Goal: Task Accomplishment & Management: Complete application form

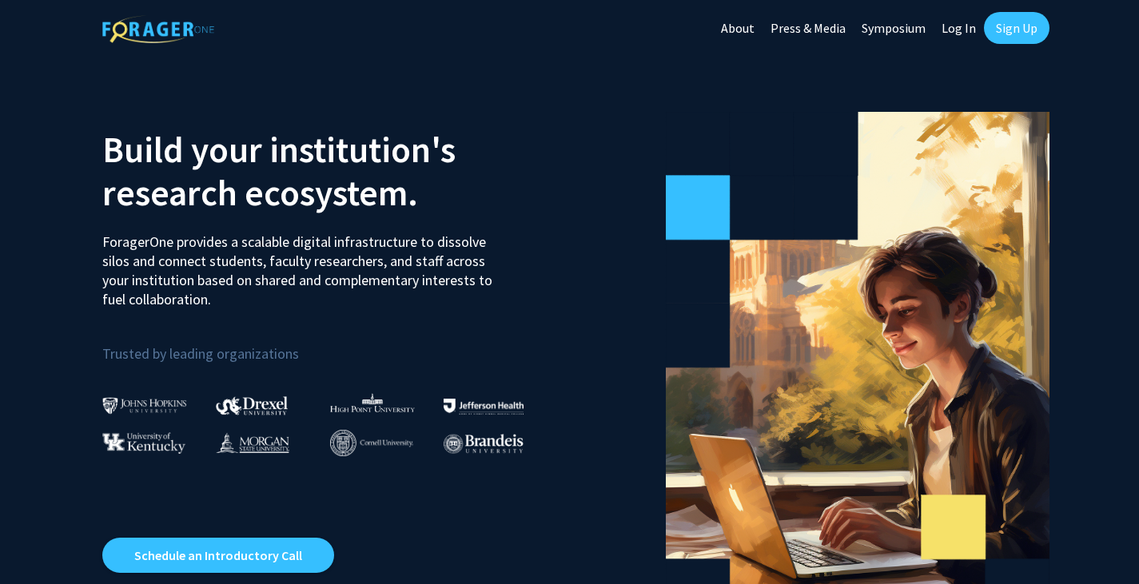
drag, startPoint x: 1031, startPoint y: 19, endPoint x: 1045, endPoint y: 20, distance: 14.4
click at [1045, 20] on link "Sign Up" at bounding box center [1017, 28] width 66 height 32
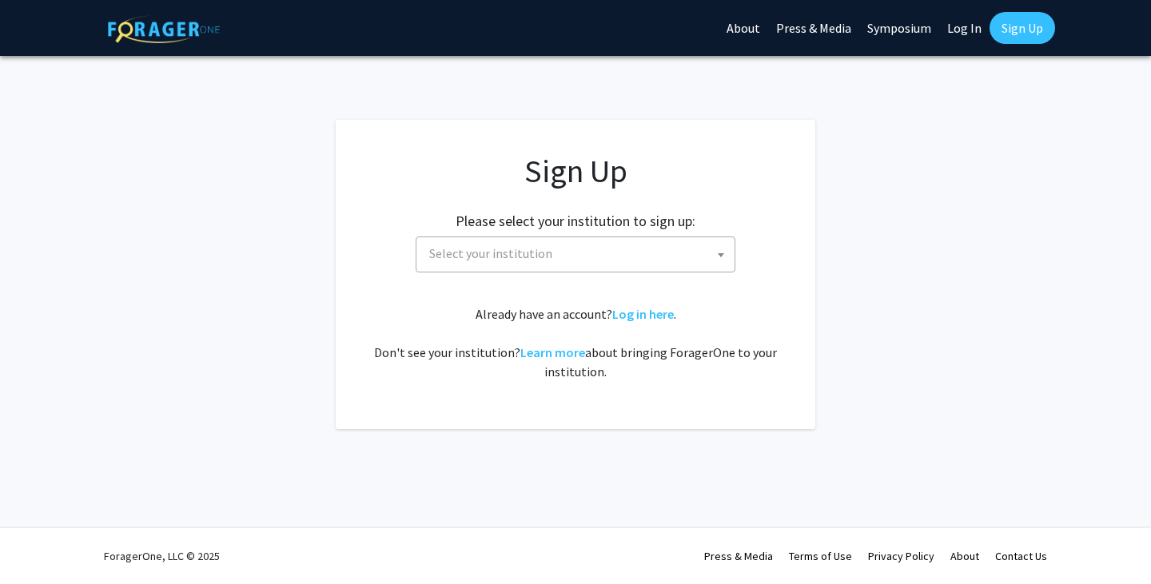
click at [620, 237] on span "Select your institution" at bounding box center [579, 253] width 312 height 33
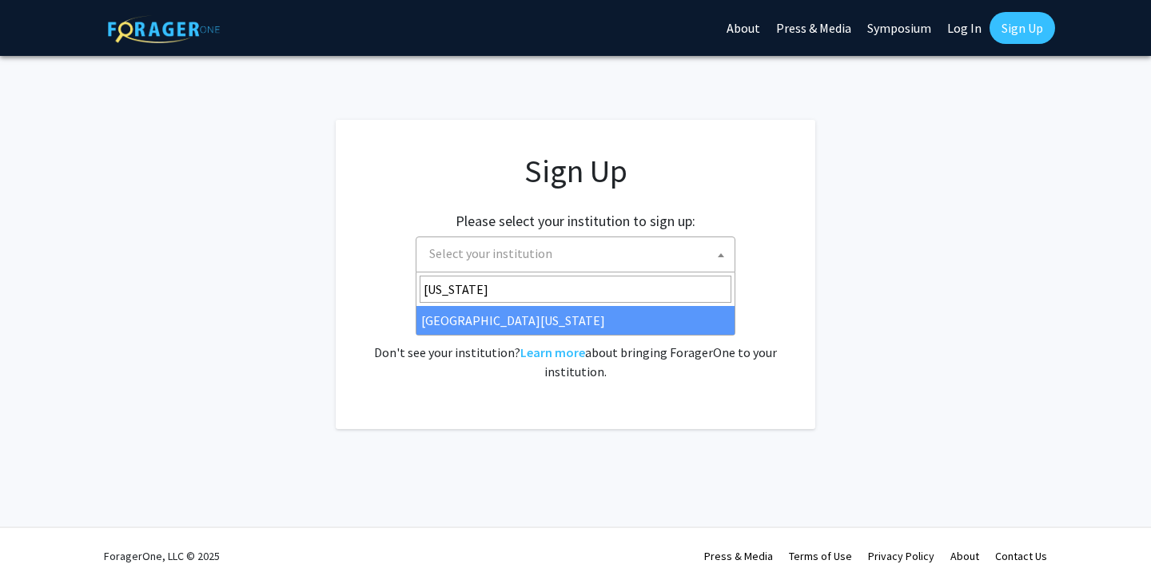
type input "[US_STATE]"
select select "33"
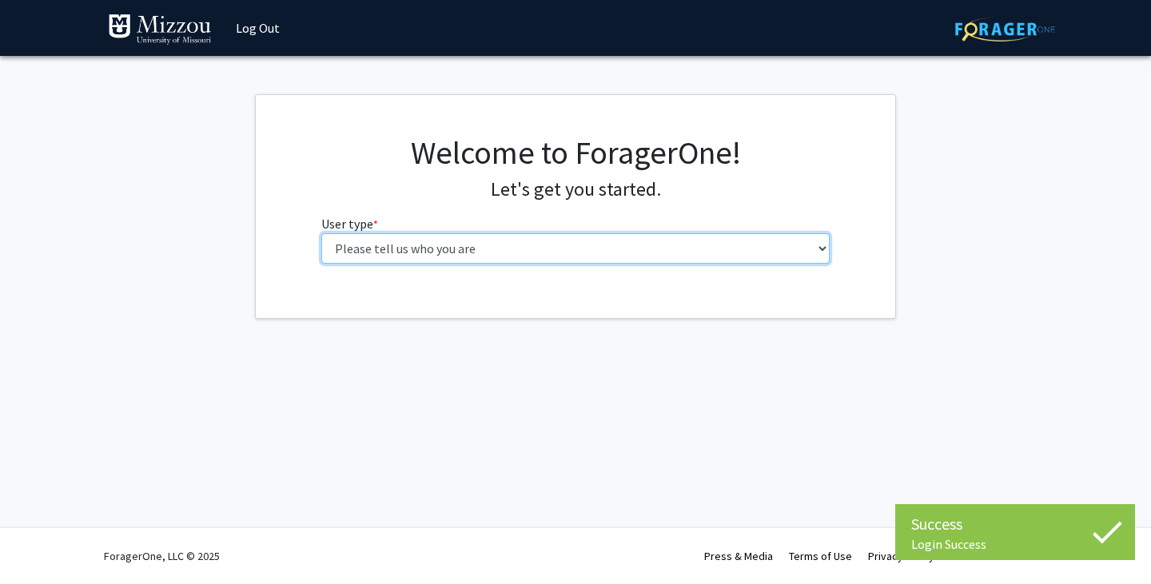
click at [465, 257] on select "Please tell us who you are Undergraduate Student Master's Student Doctoral Cand…" at bounding box center [575, 248] width 509 height 30
select select "1: undergrad"
click at [321, 233] on select "Please tell us who you are Undergraduate Student Master's Student Doctoral Cand…" at bounding box center [575, 248] width 509 height 30
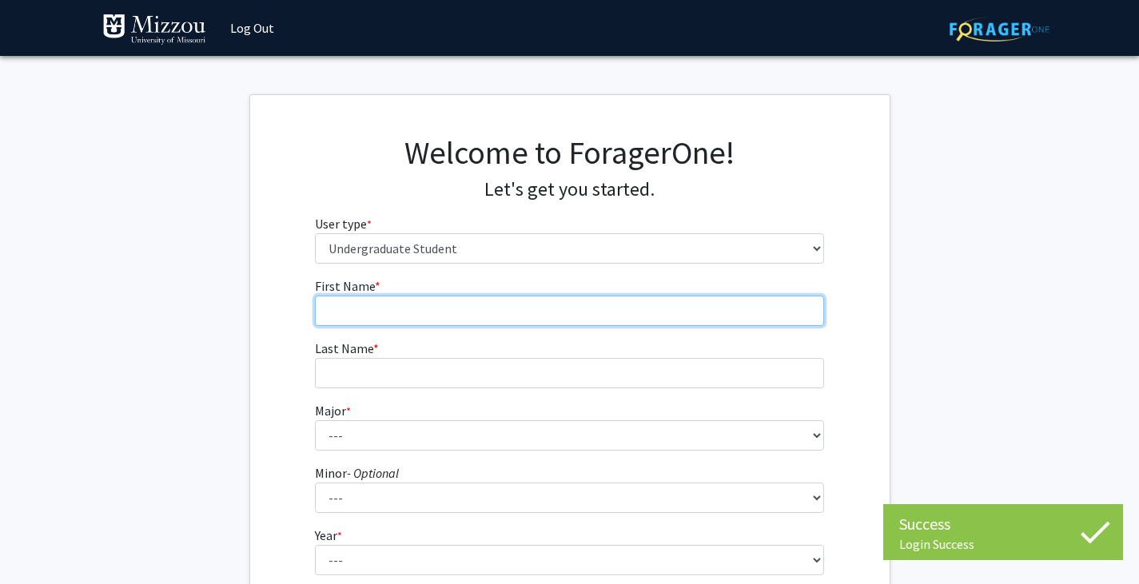
click at [489, 309] on input "First Name * required" at bounding box center [569, 311] width 509 height 30
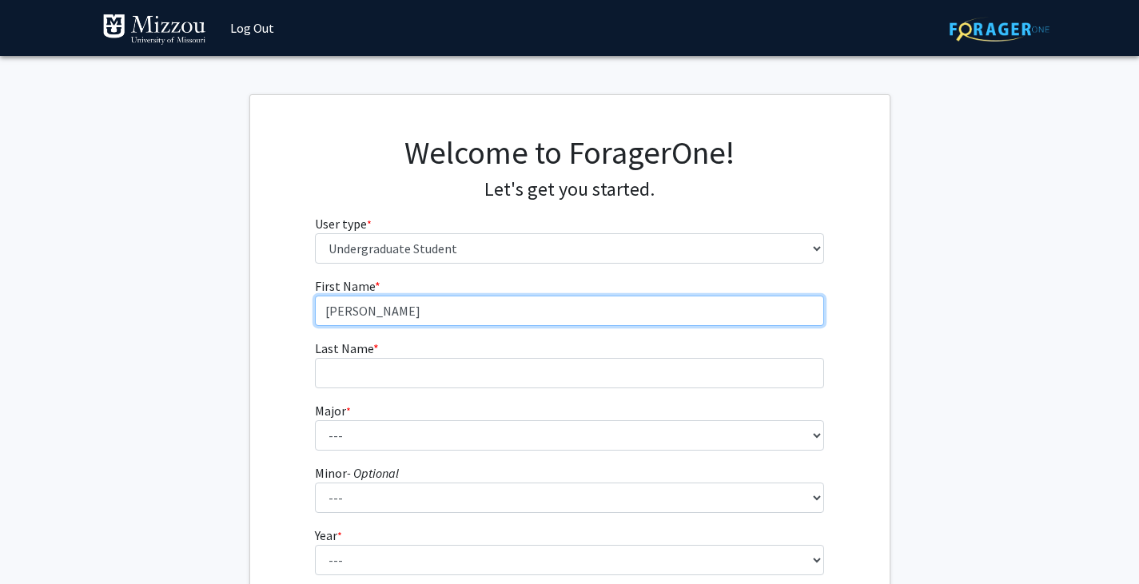
type input "Katherine"
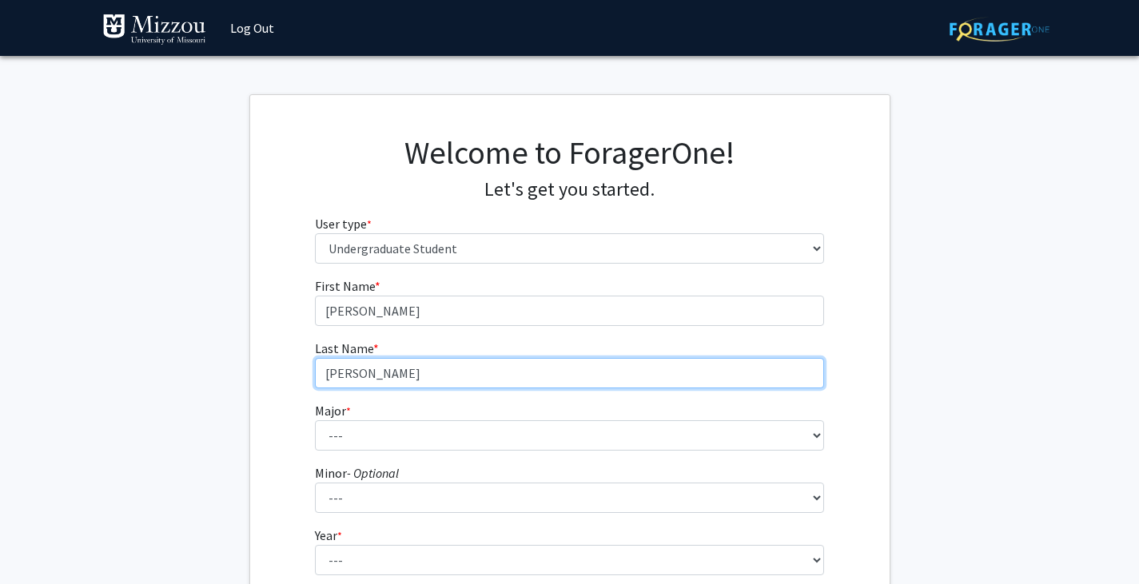
type input "Schaberg"
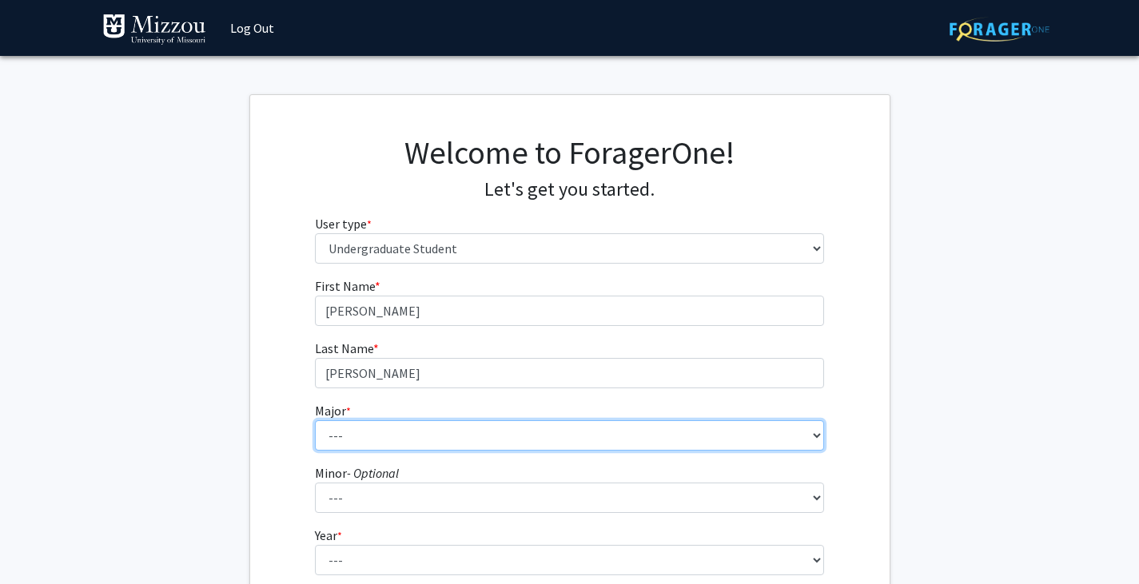
click at [373, 438] on select "--- Agribusiness Management Agricultural Education Agricultural Education: Comm…" at bounding box center [569, 436] width 509 height 30
select select "96: 2590"
click at [315, 421] on select "--- Agribusiness Management Agricultural Education Agricultural Education: Comm…" at bounding box center [569, 436] width 509 height 30
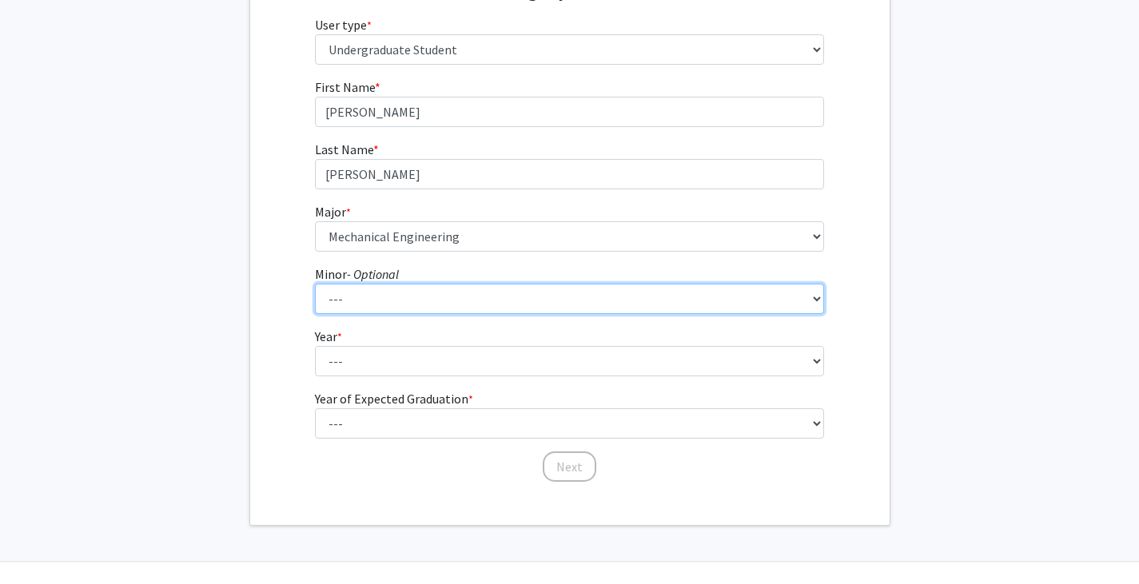
click at [391, 295] on select "--- Accountancy Aerospace Engineering Aerospace Studies Agribusiness Management…" at bounding box center [569, 299] width 509 height 30
click at [385, 299] on select "--- Accountancy Aerospace Engineering Aerospace Studies Agribusiness Management…" at bounding box center [569, 299] width 509 height 30
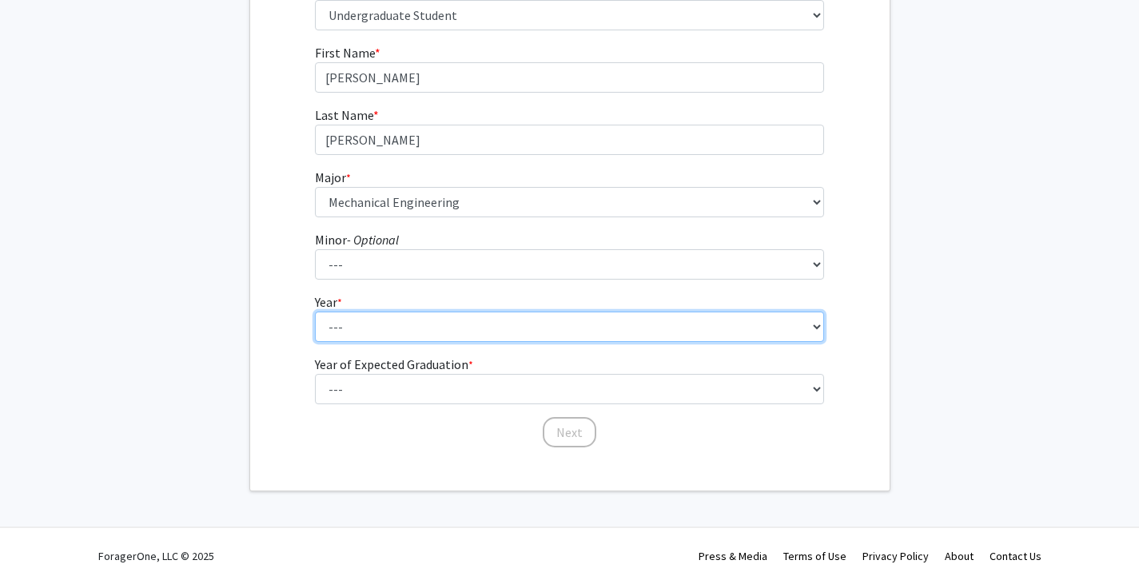
click at [373, 333] on select "--- First-year Sophomore Junior Senior Postbaccalaureate Certificate" at bounding box center [569, 327] width 509 height 30
select select "1: first-year"
click at [315, 312] on select "--- First-year Sophomore Junior Senior Postbaccalaureate Certificate" at bounding box center [569, 327] width 509 height 30
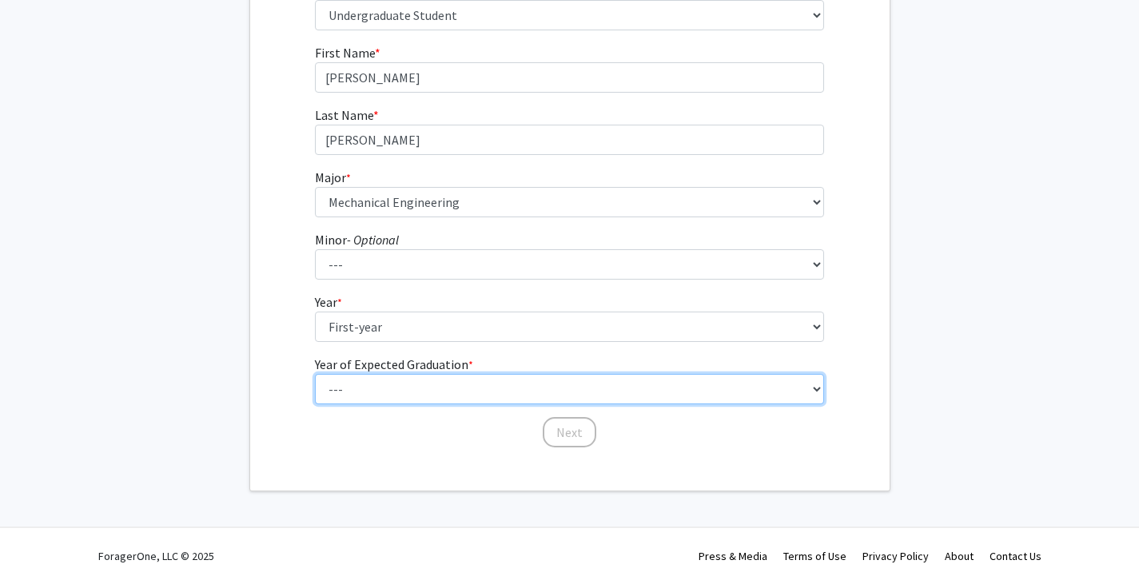
click at [375, 382] on select "--- 2025 2026 2027 2028 2029 2030 2031 2032 2033 2034" at bounding box center [569, 389] width 509 height 30
select select "5: 2029"
click at [315, 374] on select "--- 2025 2026 2027 2028 2029 2030 2031 2032 2033 2034" at bounding box center [569, 389] width 509 height 30
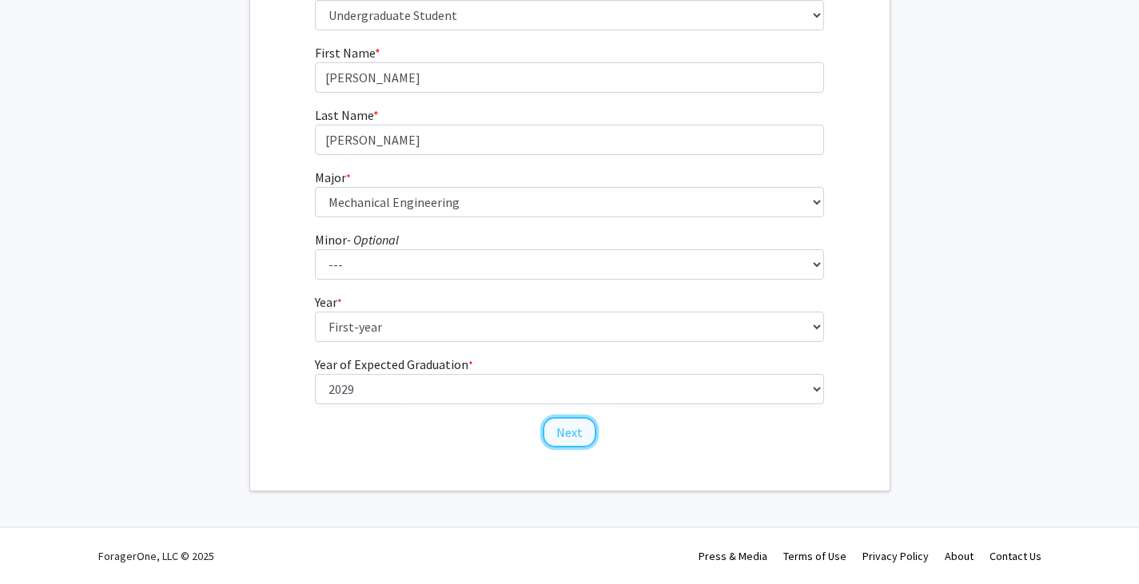
click at [584, 439] on button "Next" at bounding box center [570, 432] width 54 height 30
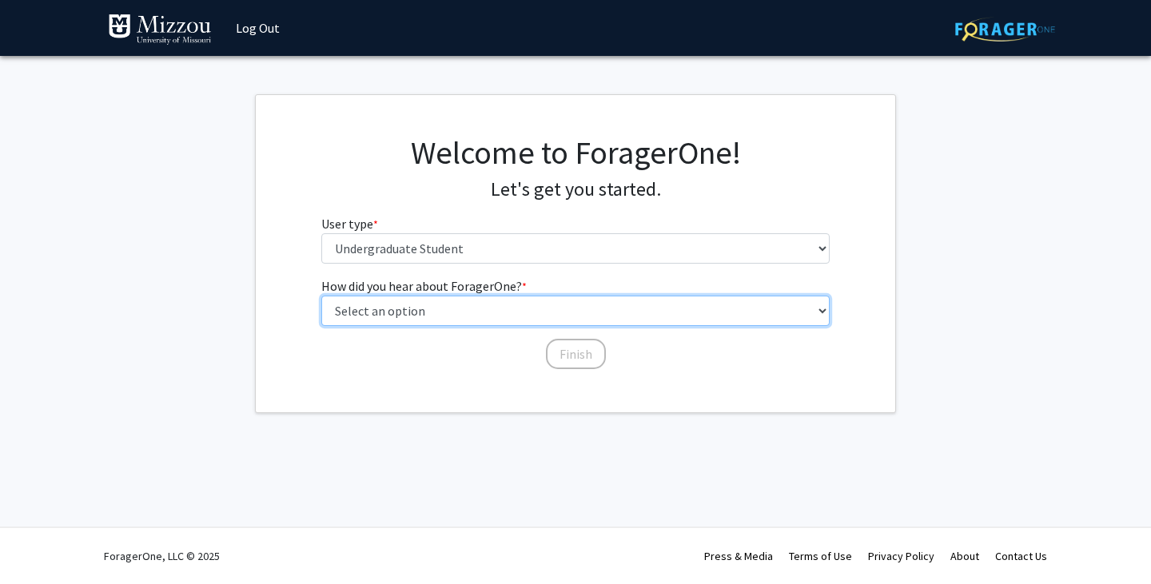
click at [449, 317] on select "Select an option Peer/student recommendation Faculty/staff recommendation Unive…" at bounding box center [575, 311] width 509 height 30
select select "4: university_email"
click at [321, 296] on select "Select an option Peer/student recommendation Faculty/staff recommendation Unive…" at bounding box center [575, 311] width 509 height 30
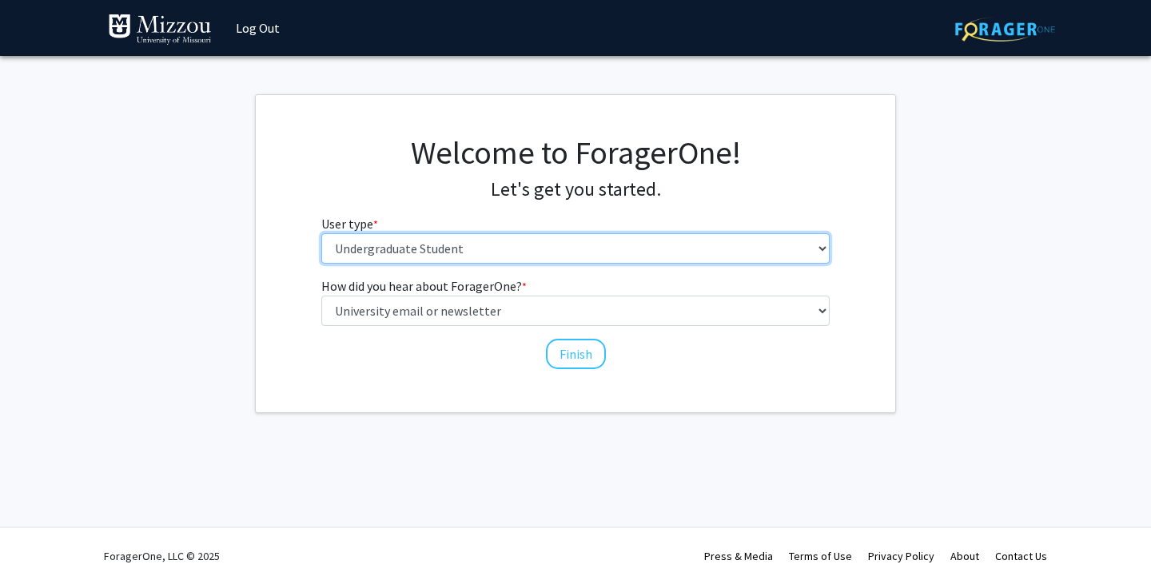
click at [421, 248] on select "Please tell us who you are Undergraduate Student Master's Student Doctoral Cand…" at bounding box center [575, 248] width 509 height 30
click at [321, 233] on select "Please tell us who you are Undergraduate Student Master's Student Doctoral Cand…" at bounding box center [575, 248] width 509 height 30
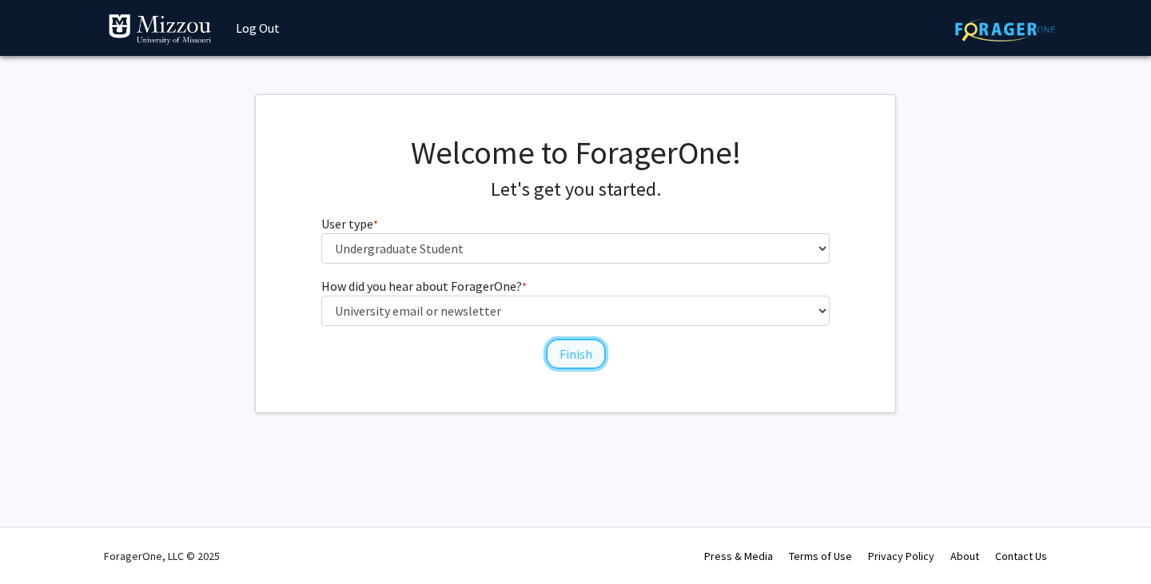
click at [571, 345] on button "Finish" at bounding box center [576, 354] width 60 height 30
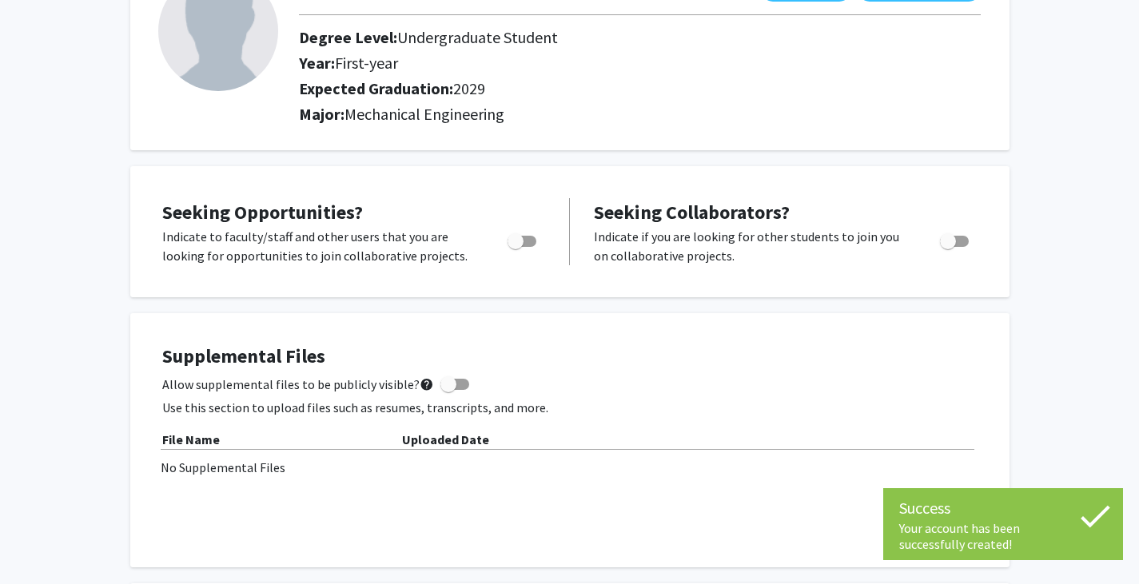
scroll to position [140, 0]
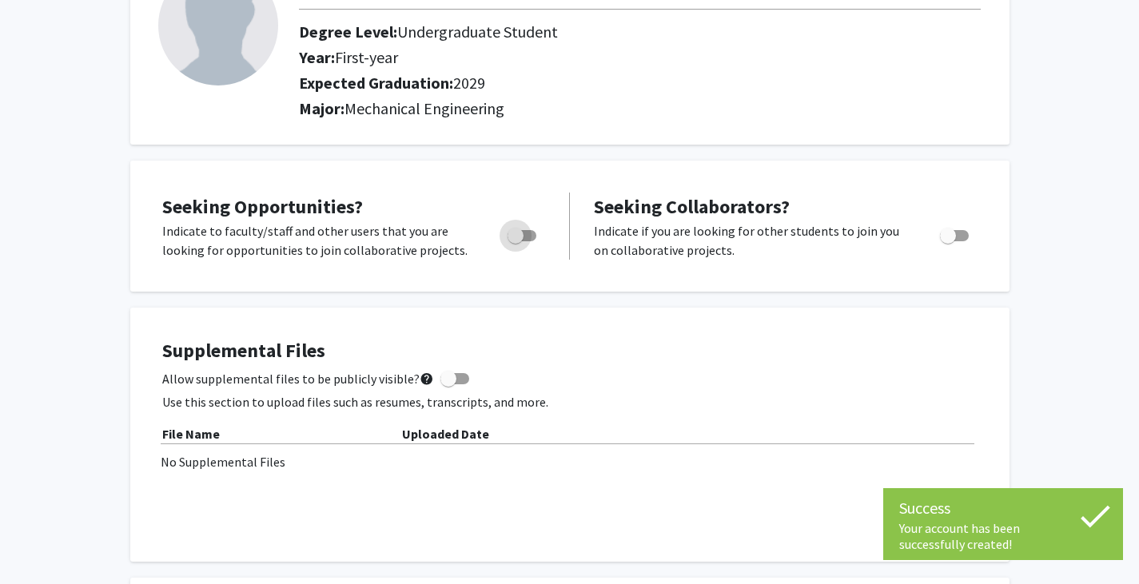
click at [521, 240] on span "Toggle" at bounding box center [516, 236] width 16 height 16
click at [516, 241] on input "Are you actively seeking opportunities?" at bounding box center [515, 241] width 1 height 1
checkbox input "true"
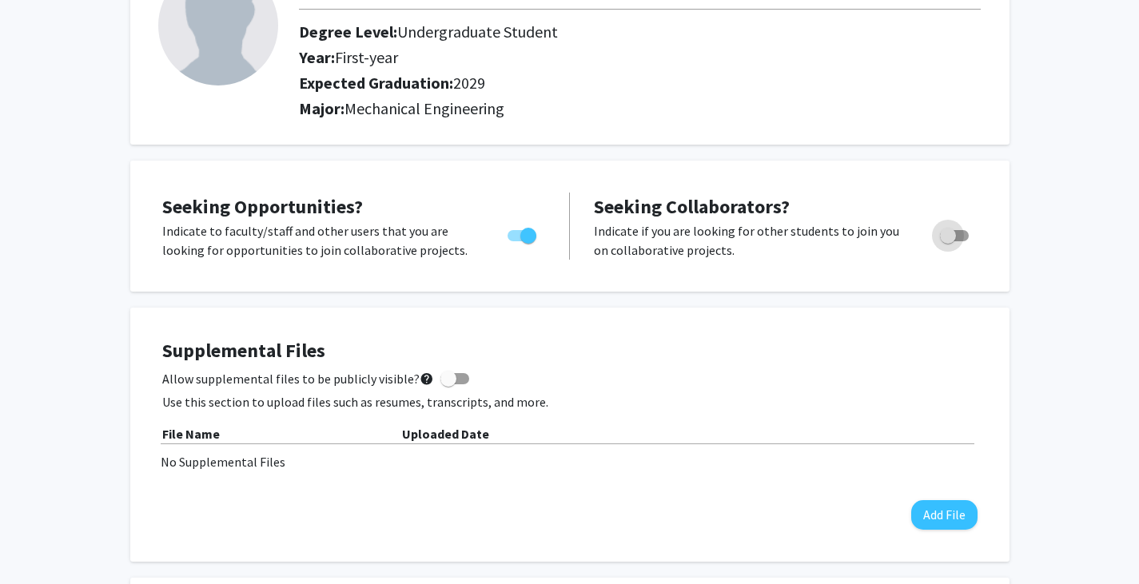
click at [955, 244] on label "Toggle" at bounding box center [951, 235] width 35 height 19
click at [948, 242] on input "Would you like to receive other student requests to work with you?" at bounding box center [947, 241] width 1 height 1
click at [952, 245] on label "Toggle" at bounding box center [951, 235] width 35 height 19
click at [948, 242] on input "Would you like to receive other student requests to work with you?" at bounding box center [947, 241] width 1 height 1
checkbox input "false"
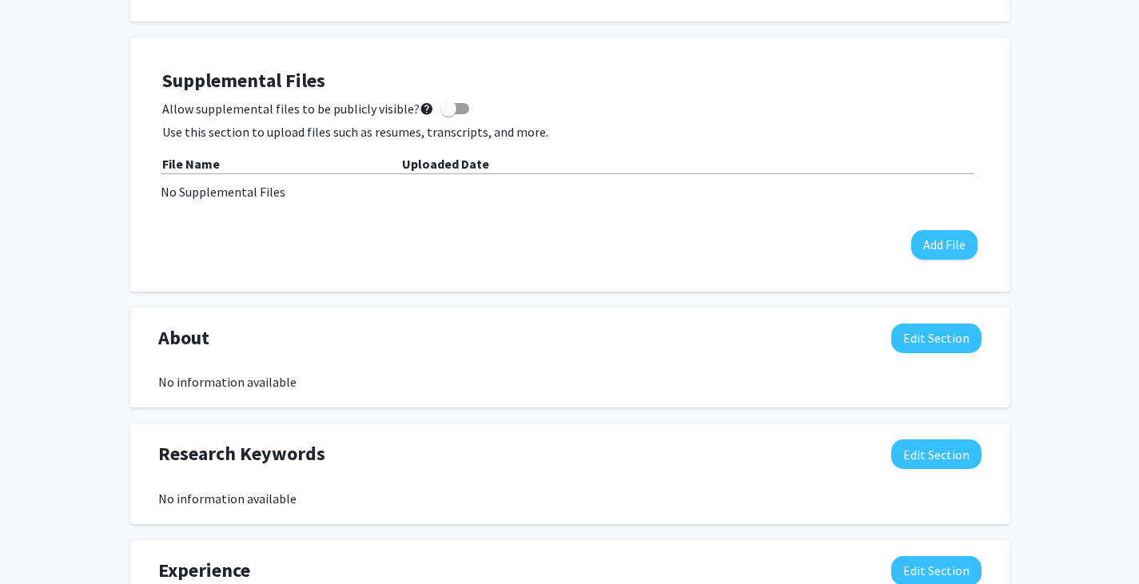
scroll to position [0, 0]
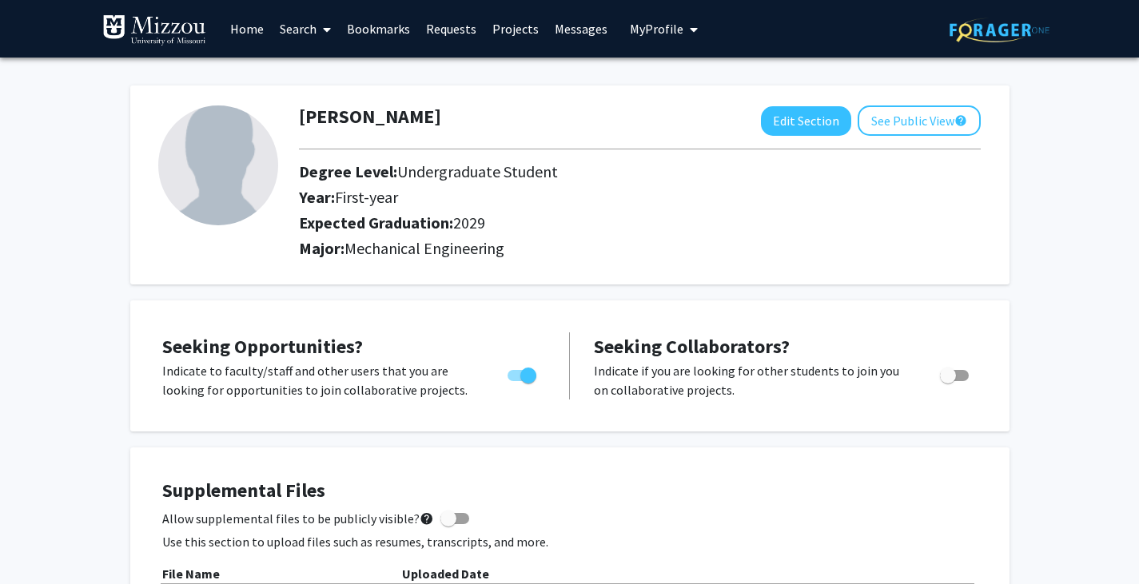
click at [249, 22] on link "Home" at bounding box center [247, 29] width 50 height 56
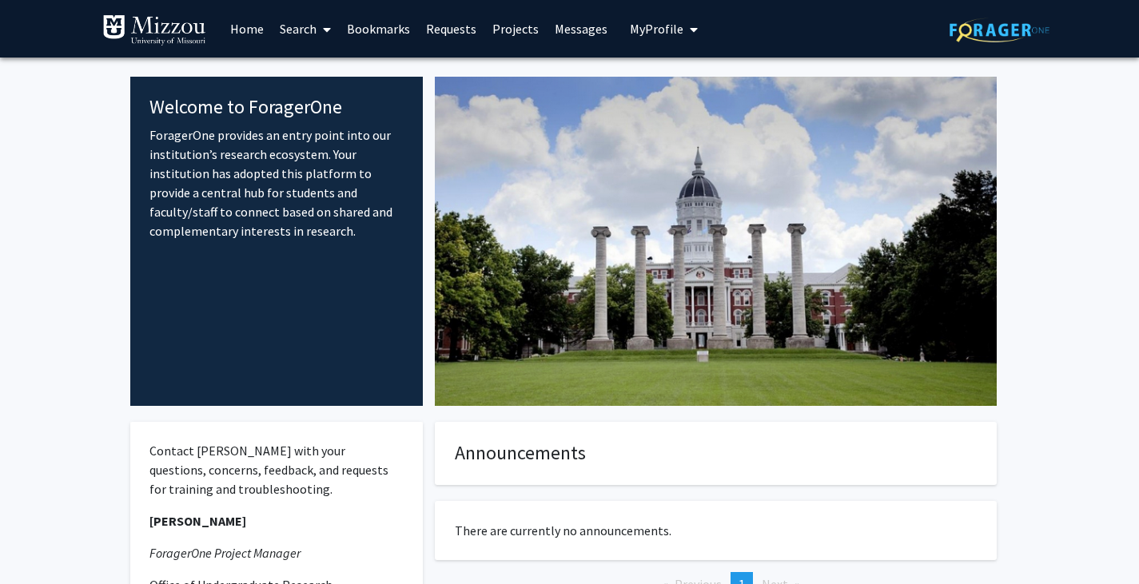
click at [324, 22] on span at bounding box center [324, 30] width 14 height 56
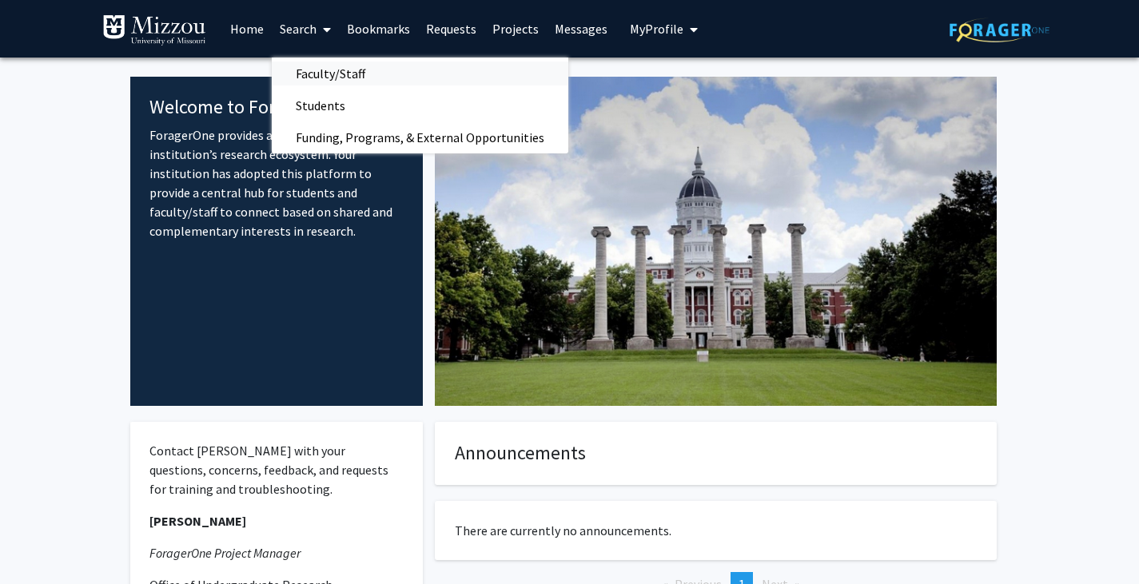
click at [325, 78] on span "Faculty/Staff" at bounding box center [331, 74] width 118 height 32
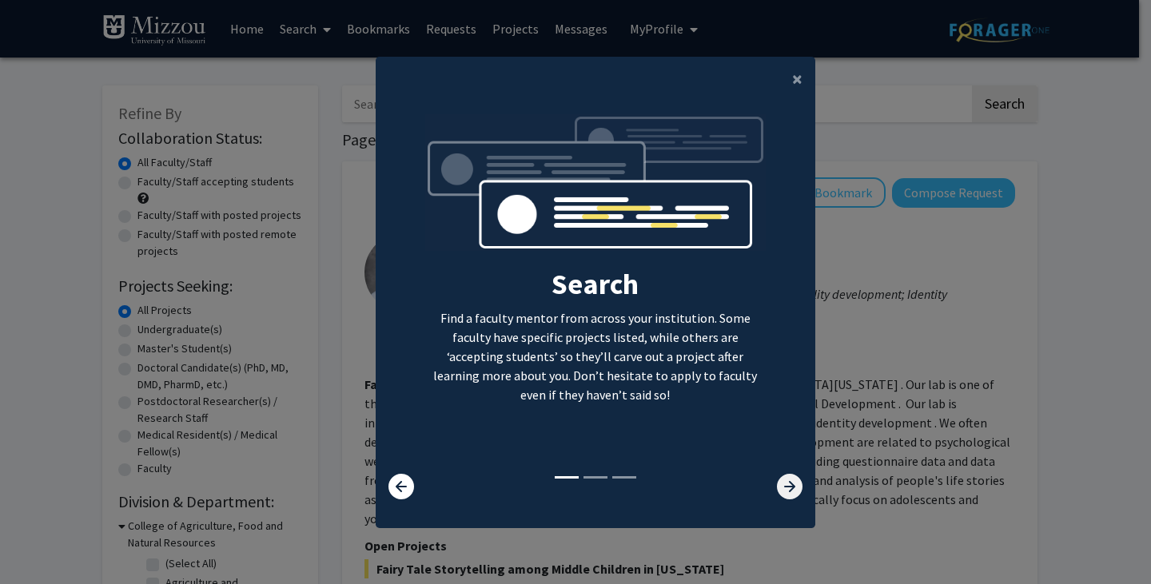
click at [786, 487] on icon at bounding box center [790, 487] width 26 height 26
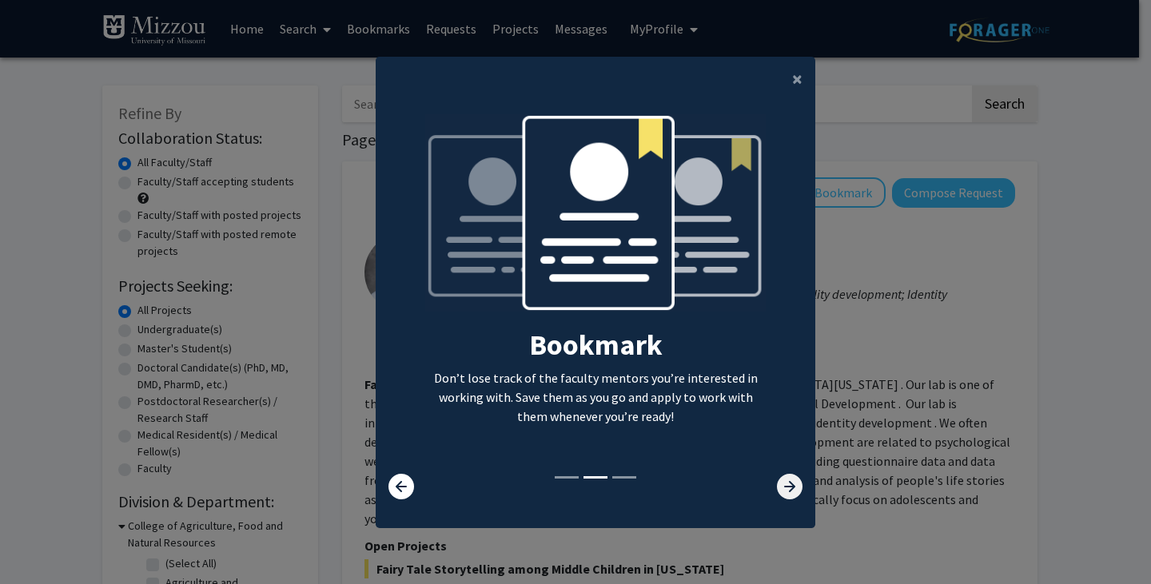
click at [786, 487] on icon at bounding box center [790, 487] width 26 height 26
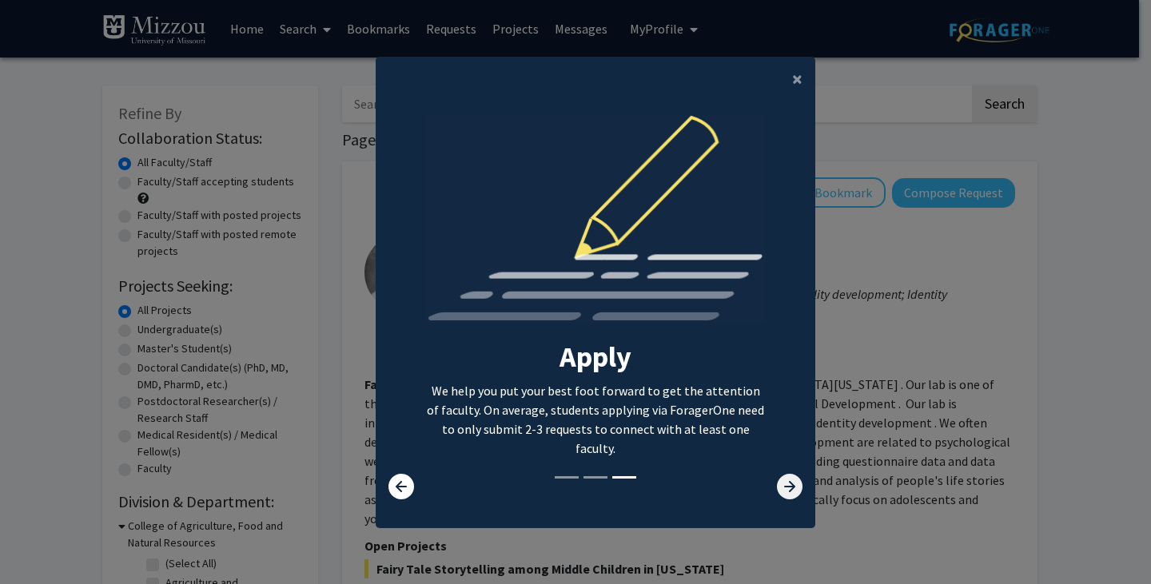
click at [786, 487] on icon at bounding box center [790, 487] width 26 height 26
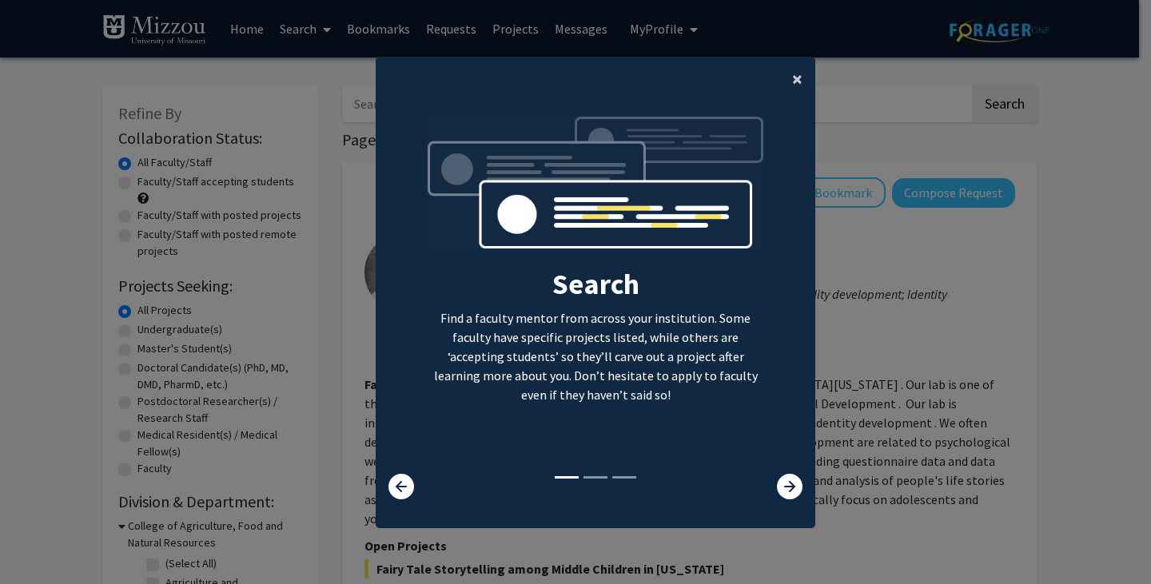
click at [792, 79] on span "×" at bounding box center [797, 78] width 10 height 25
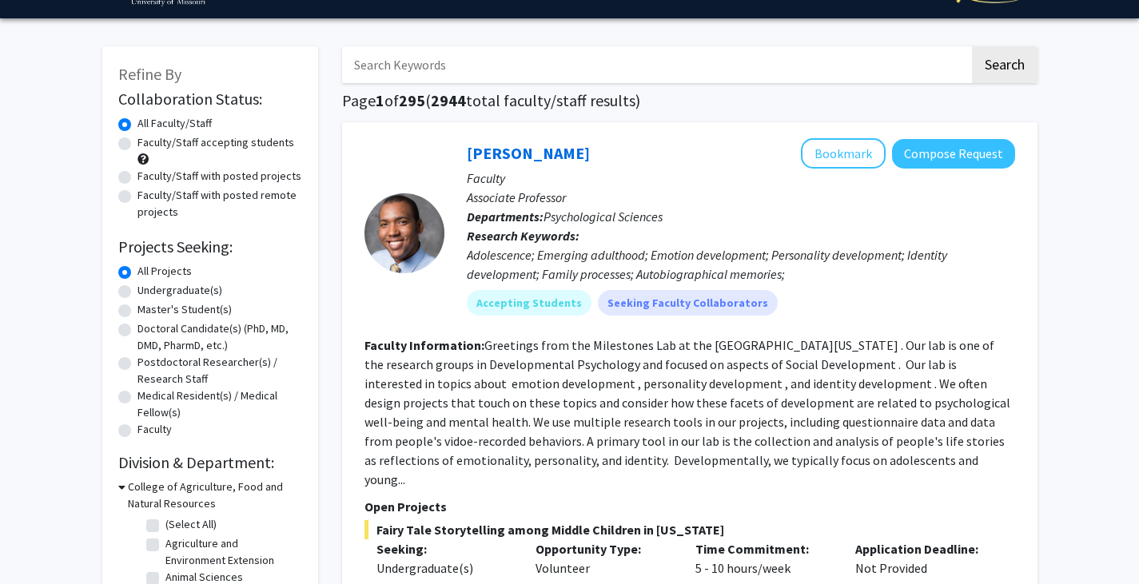
scroll to position [41, 0]
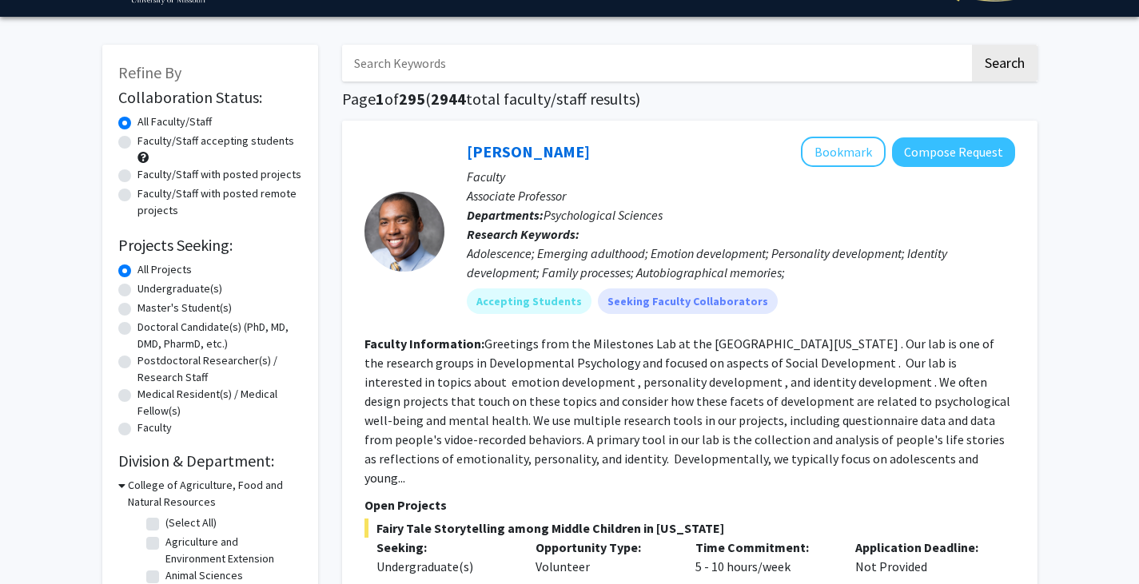
click at [176, 293] on label "Undergraduate(s)" at bounding box center [180, 289] width 85 height 17
click at [148, 291] on input "Undergraduate(s)" at bounding box center [143, 286] width 10 height 10
radio input "true"
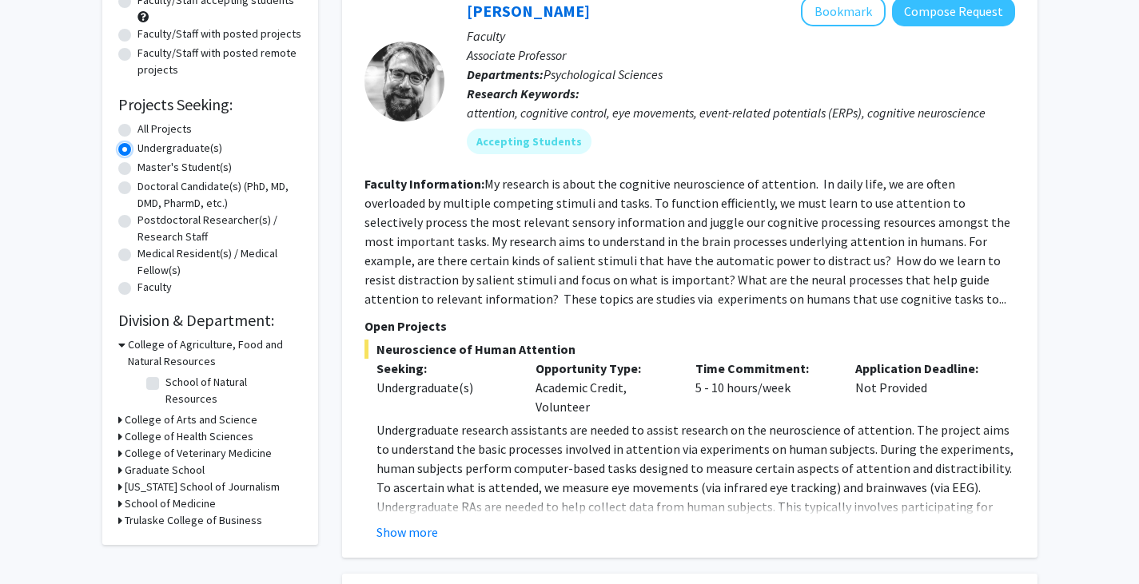
scroll to position [181, 0]
click at [173, 413] on h3 "College of Arts and Science" at bounding box center [191, 421] width 133 height 17
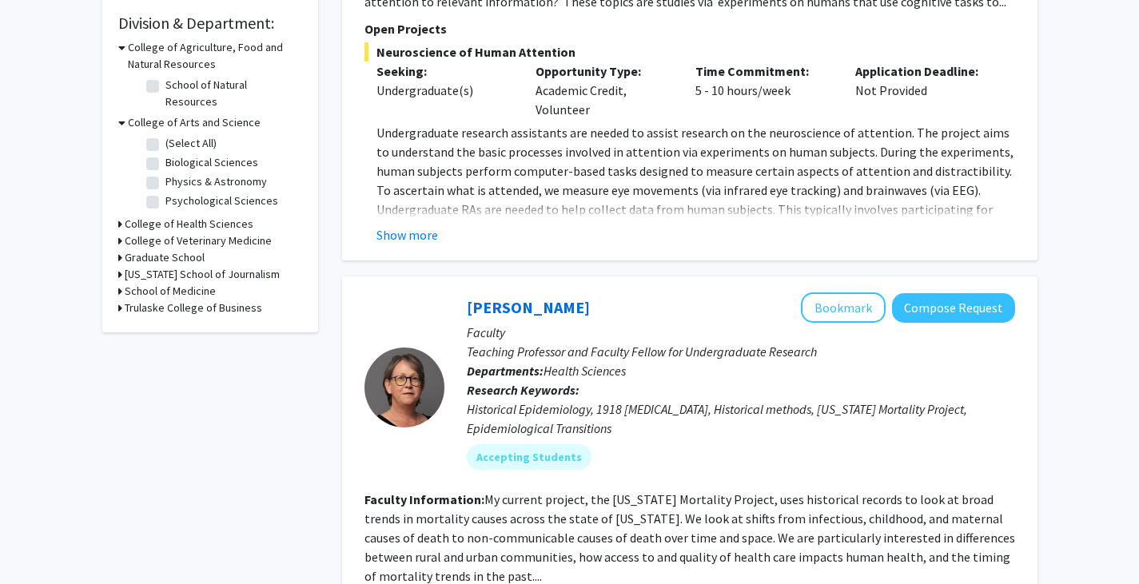
scroll to position [478, 0]
click at [159, 217] on h3 "College of Health Sciences" at bounding box center [189, 225] width 129 height 17
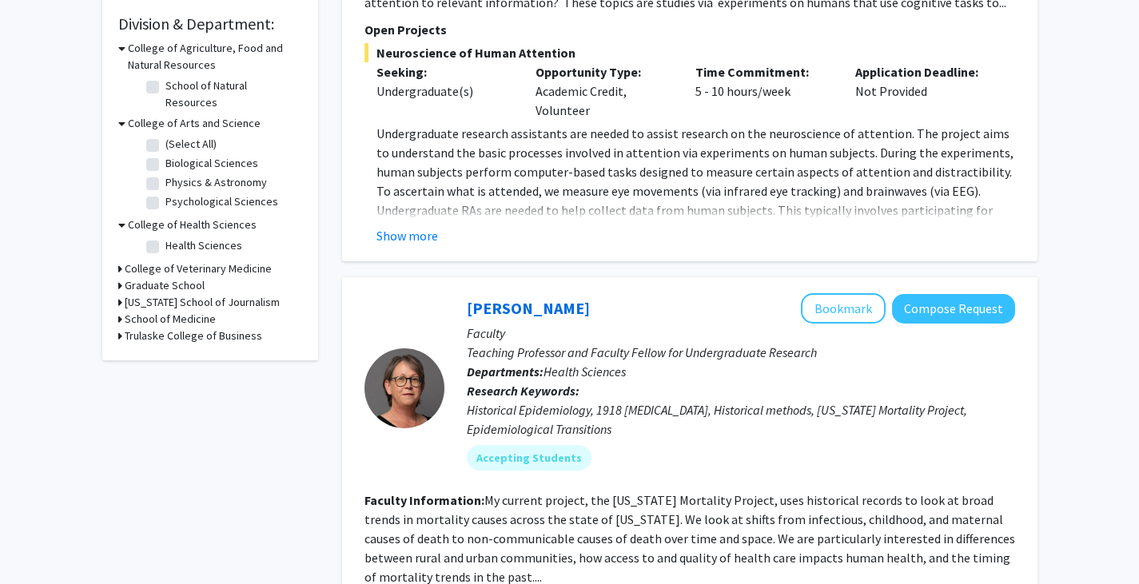
click at [181, 261] on h3 "College of Veterinary Medicine" at bounding box center [198, 269] width 147 height 17
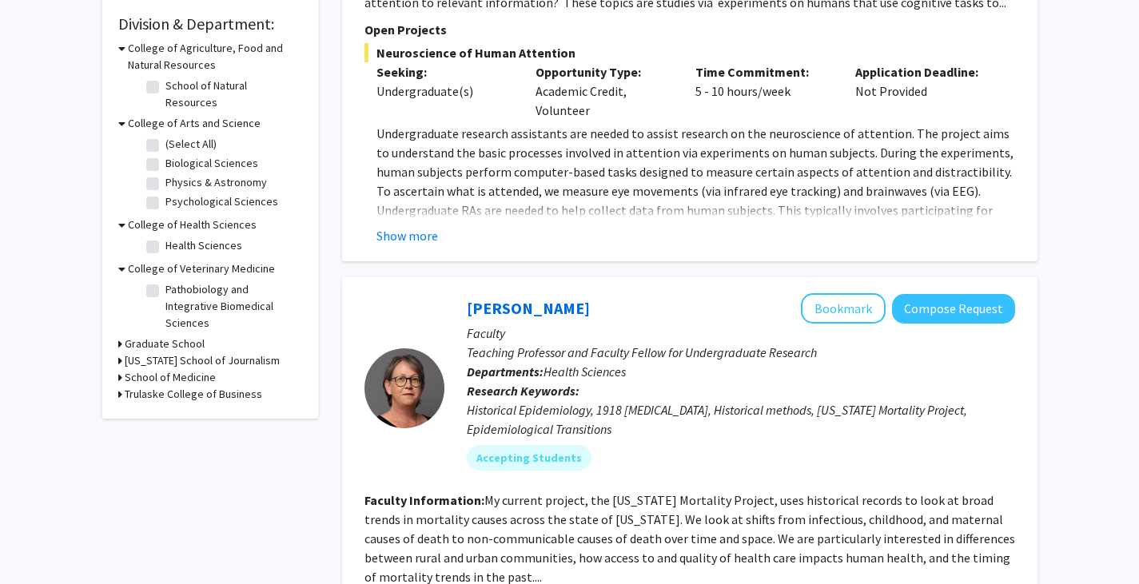
click at [180, 336] on h3 "Graduate School" at bounding box center [165, 344] width 80 height 17
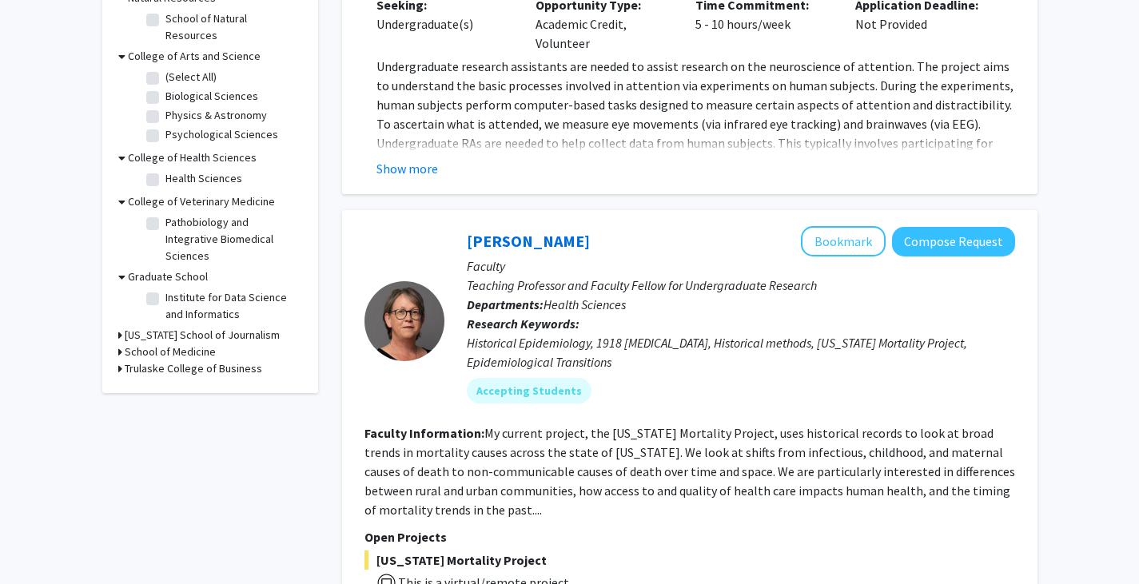
scroll to position [549, 0]
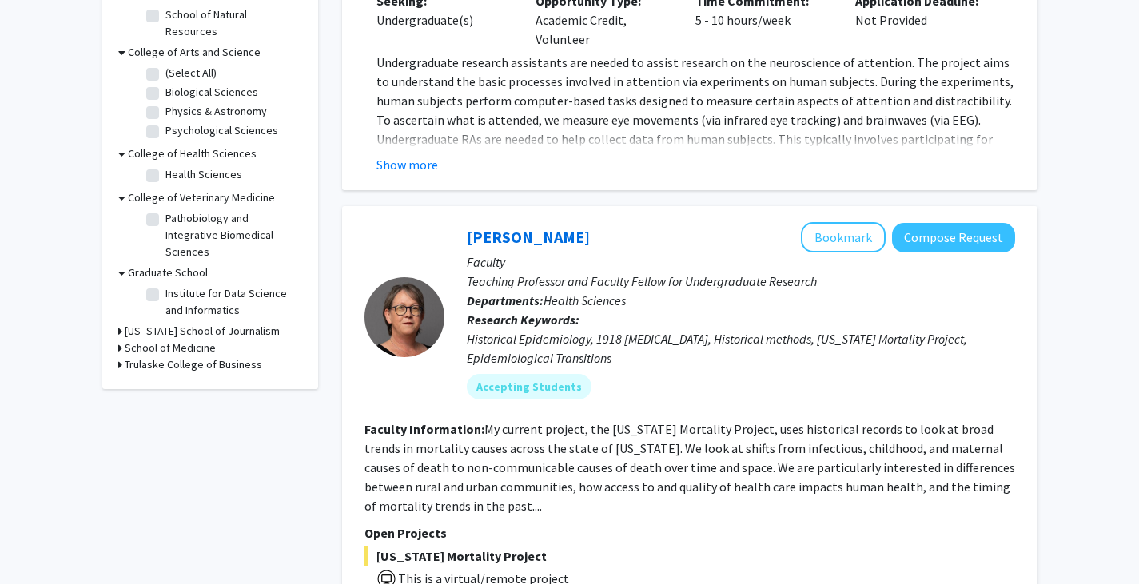
click at [173, 323] on h3 "Missouri School of Journalism" at bounding box center [202, 331] width 155 height 17
click at [173, 367] on h3 "School of Medicine" at bounding box center [170, 375] width 91 height 17
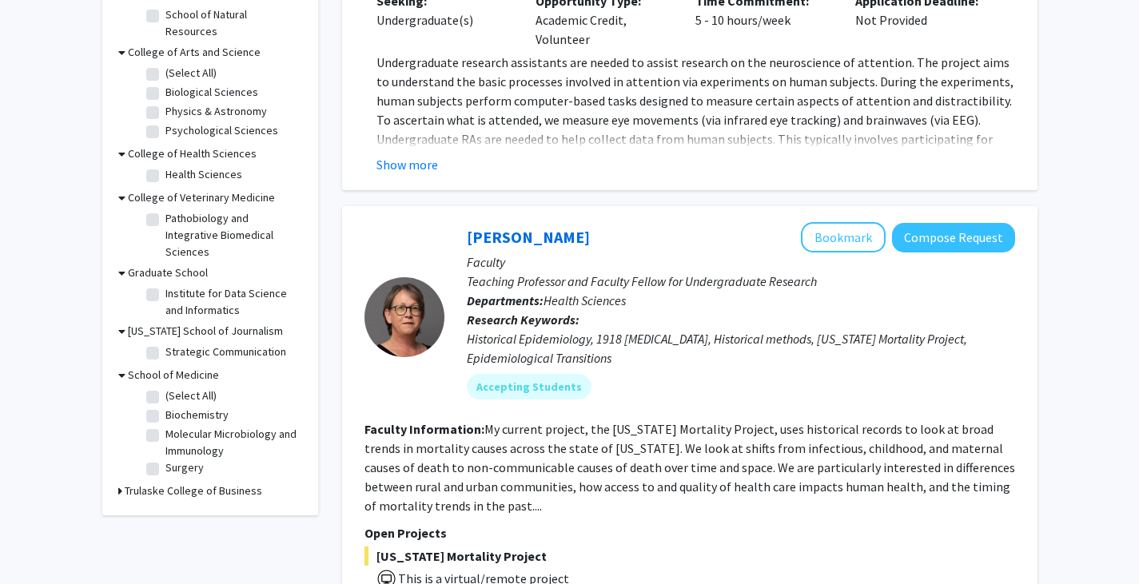
click at [185, 483] on h3 "Trulaske College of Business" at bounding box center [194, 491] width 138 height 17
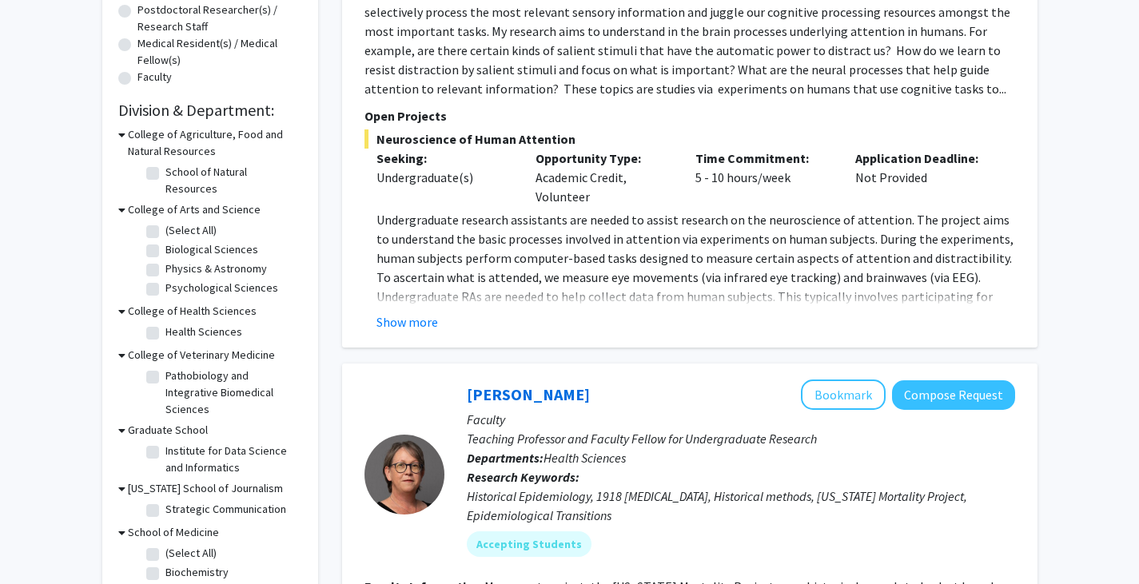
scroll to position [0, 0]
